Goal: Book appointment/travel/reservation

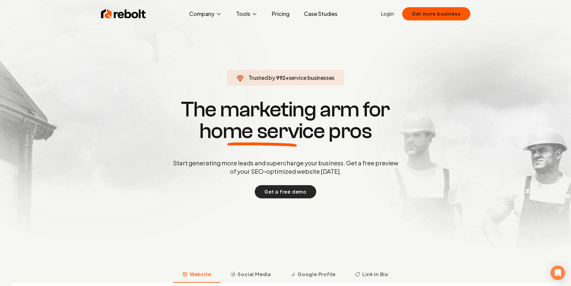
click at [299, 192] on button "Get a free demo" at bounding box center [285, 191] width 61 height 13
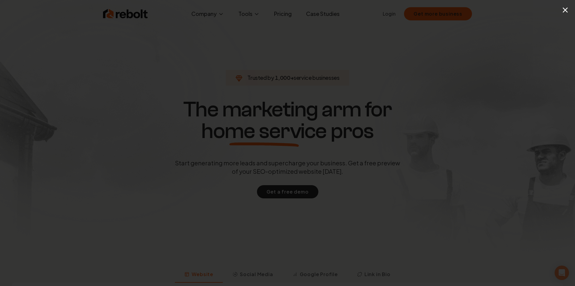
click at [307, 44] on div "×" at bounding box center [287, 143] width 575 height 286
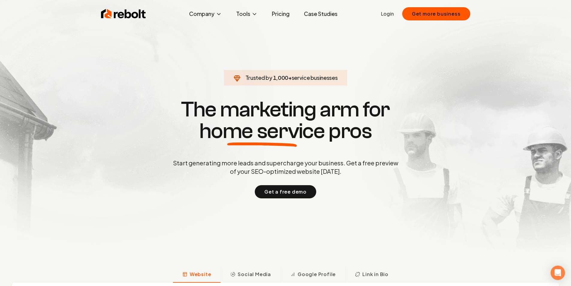
click at [283, 16] on link "Pricing" at bounding box center [280, 14] width 27 height 12
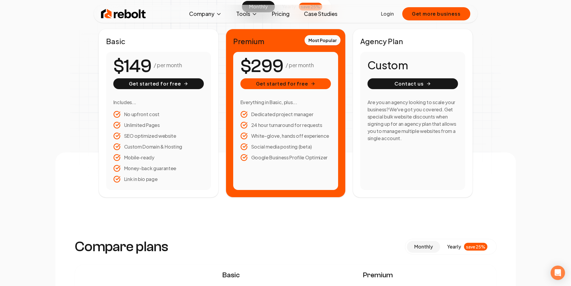
scroll to position [90, 0]
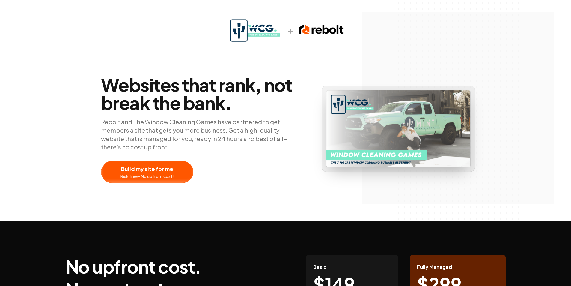
click at [162, 170] on div at bounding box center [147, 172] width 92 height 22
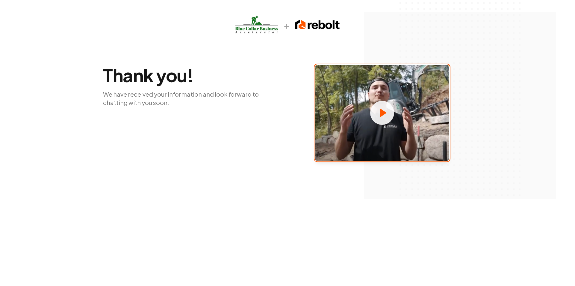
click at [375, 94] on span at bounding box center [382, 113] width 134 height 96
